Goal: Navigation & Orientation: Find specific page/section

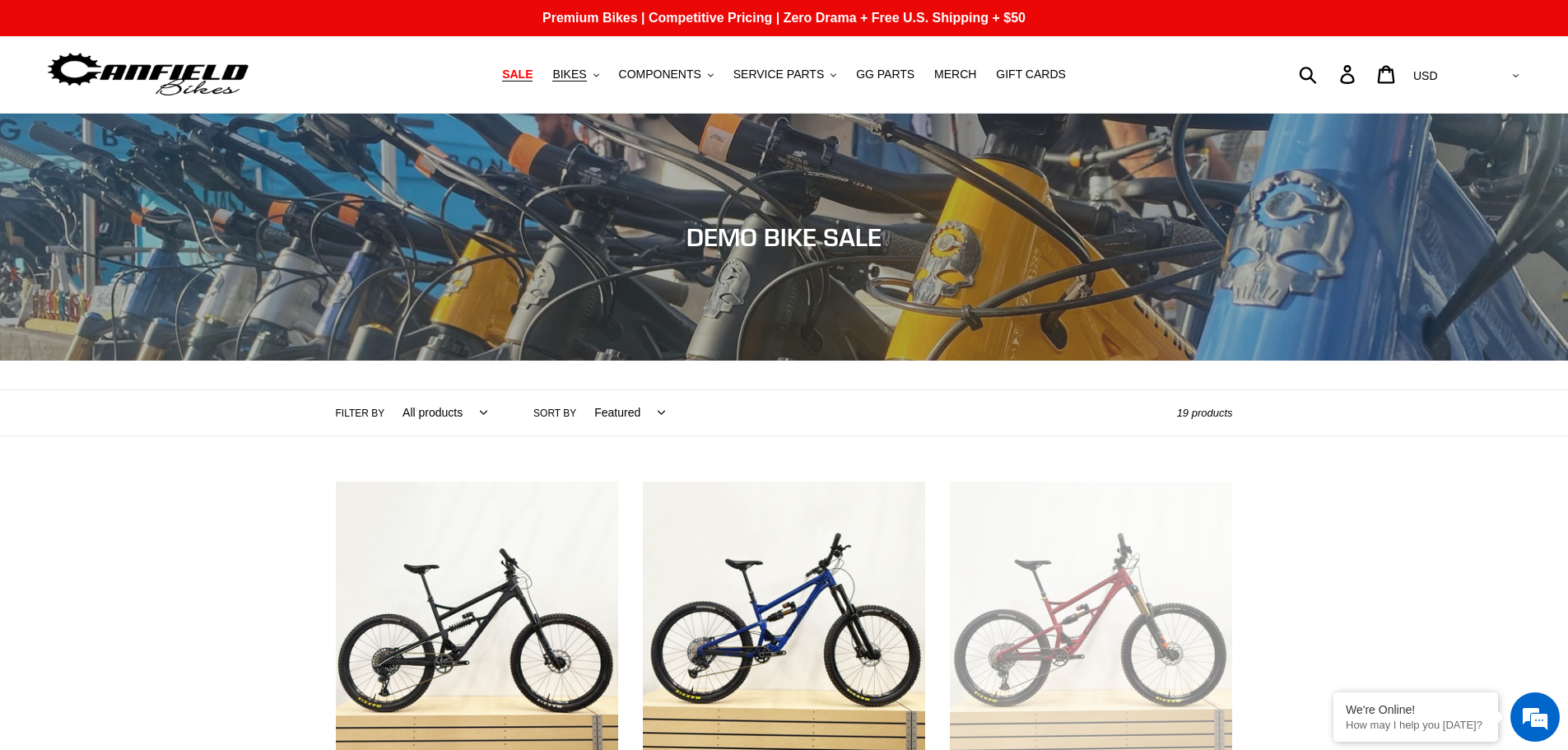
click at [512, 79] on span "SALE" at bounding box center [517, 75] width 30 height 14
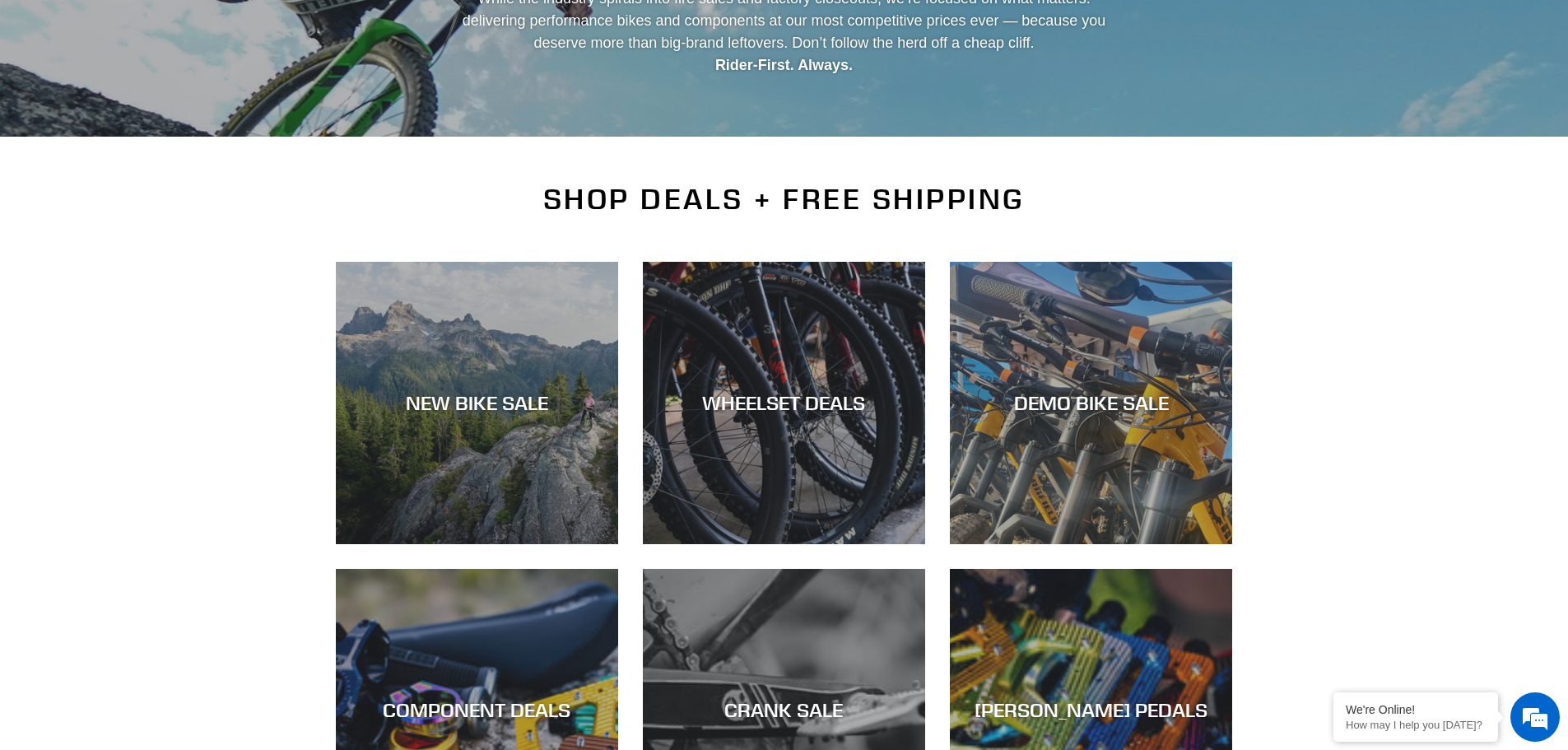
scroll to position [412, 0]
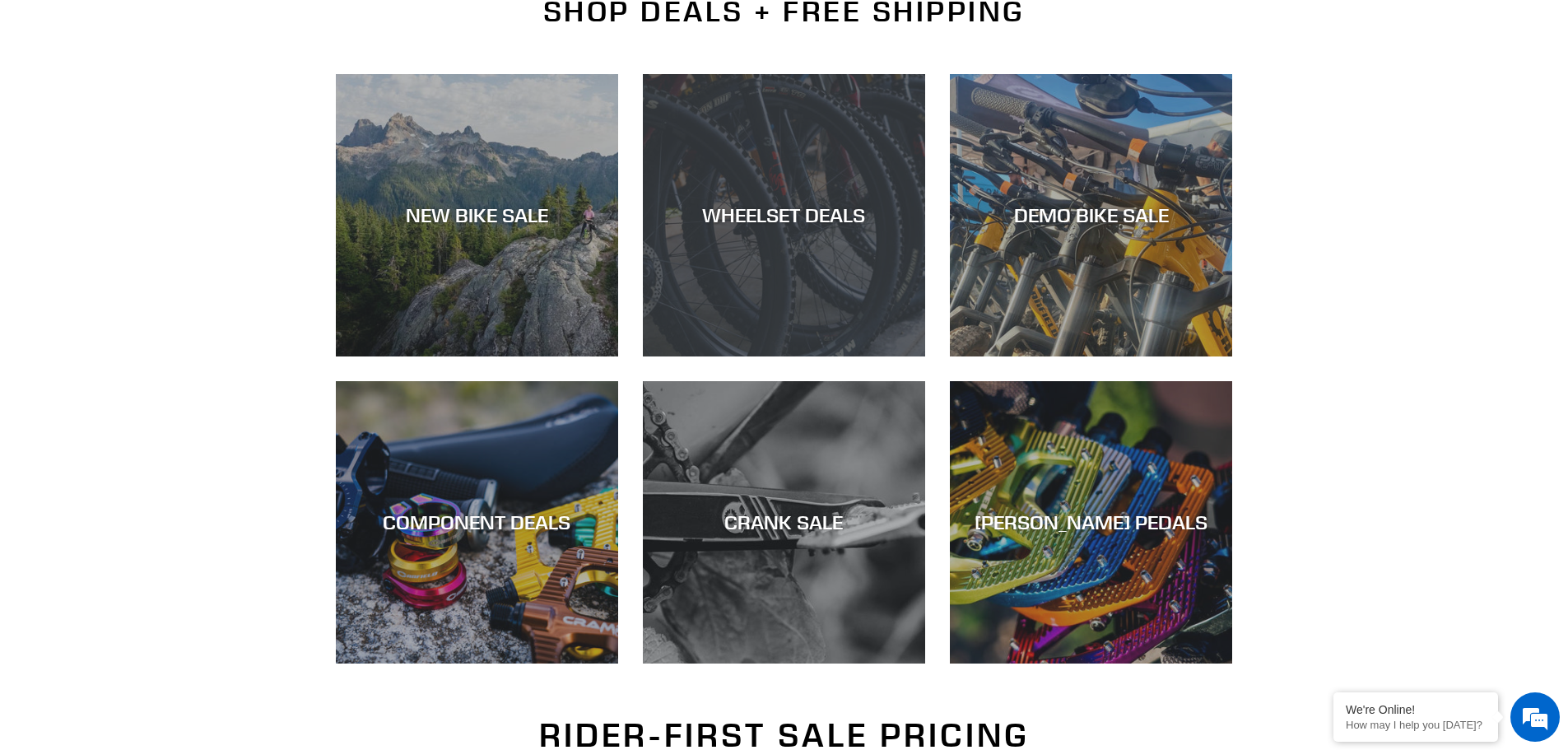
click at [747, 220] on div "WHEELSET DEALS" at bounding box center [784, 215] width 282 height 24
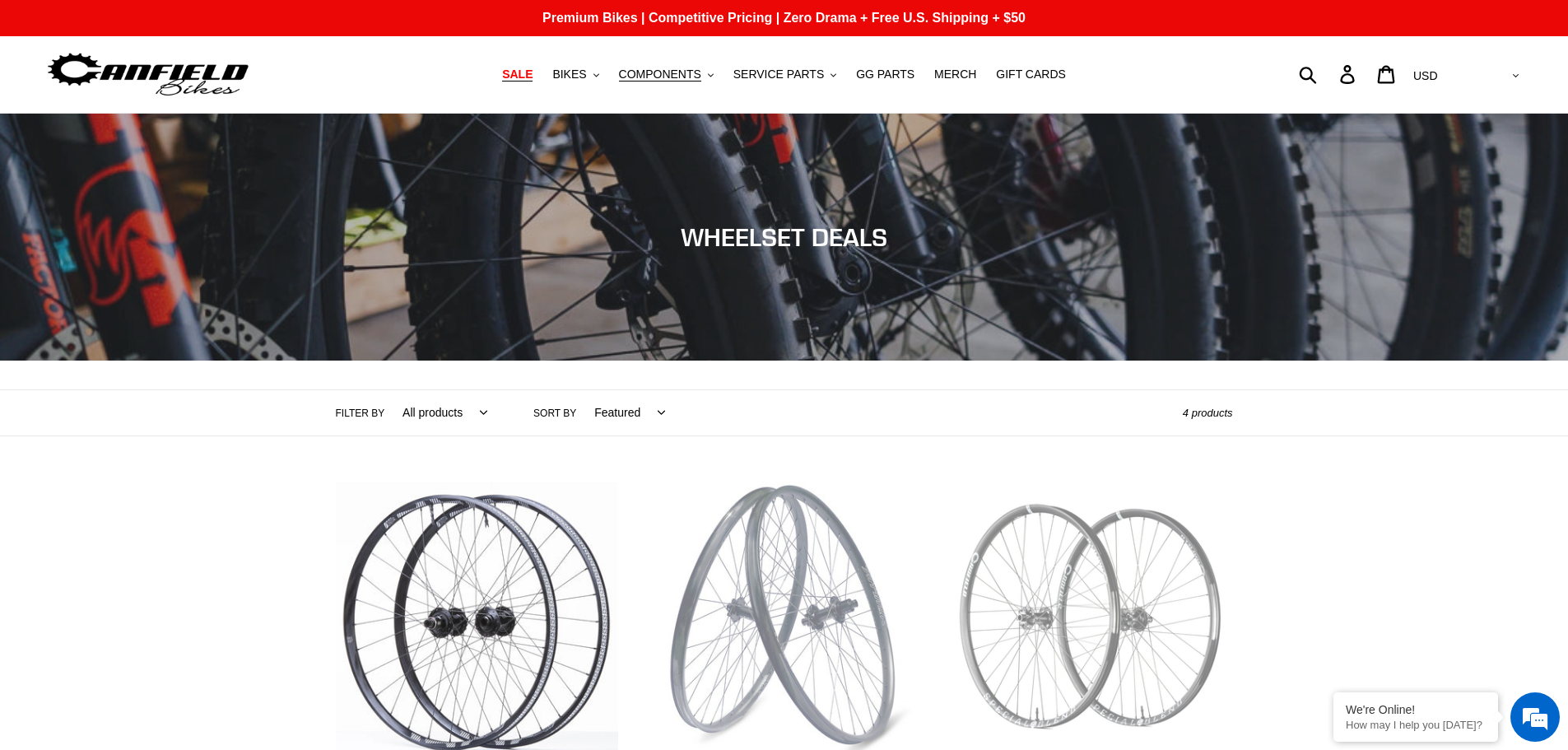
click at [529, 81] on link "SALE" at bounding box center [517, 74] width 47 height 22
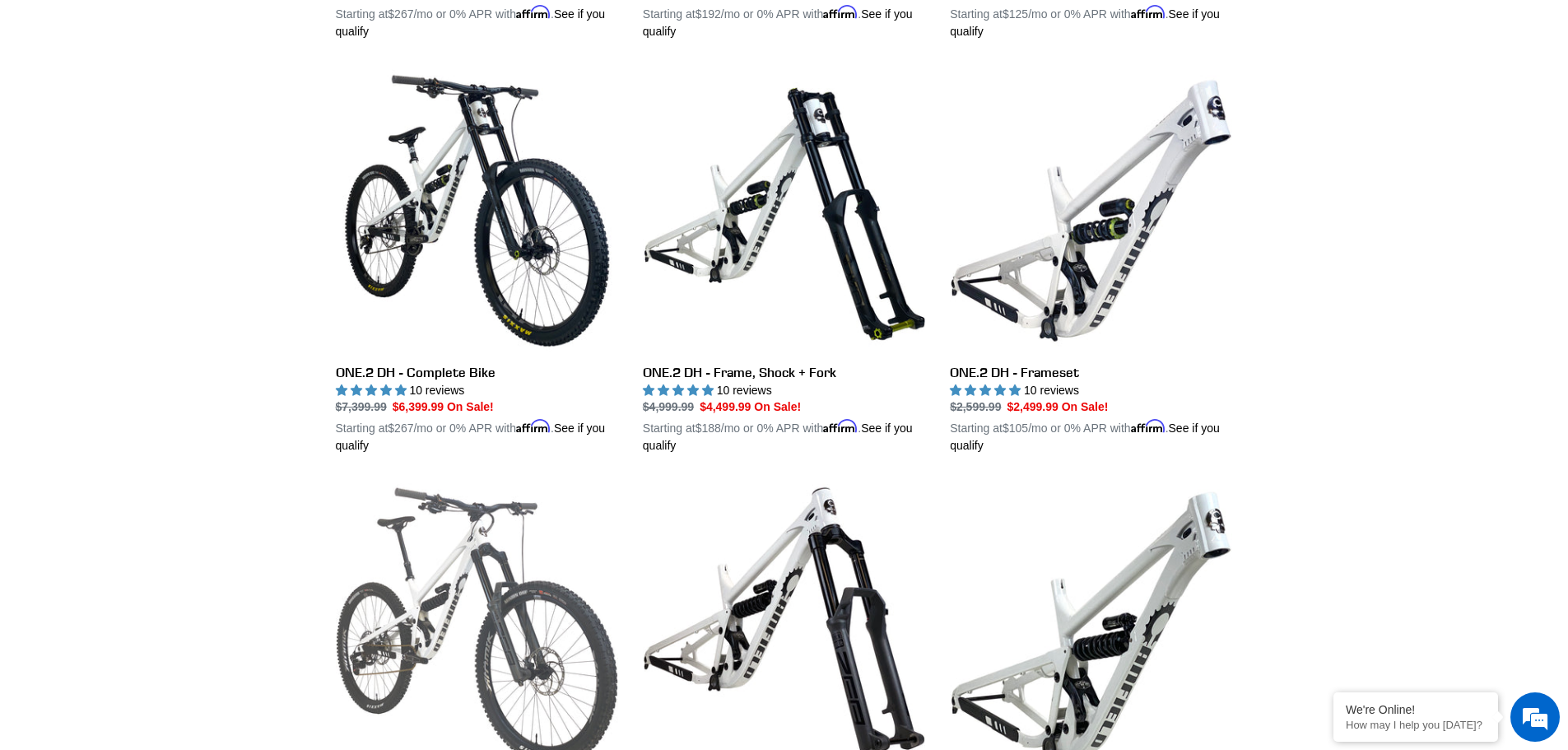
scroll to position [1321, 0]
